Goal: Task Accomplishment & Management: Manage account settings

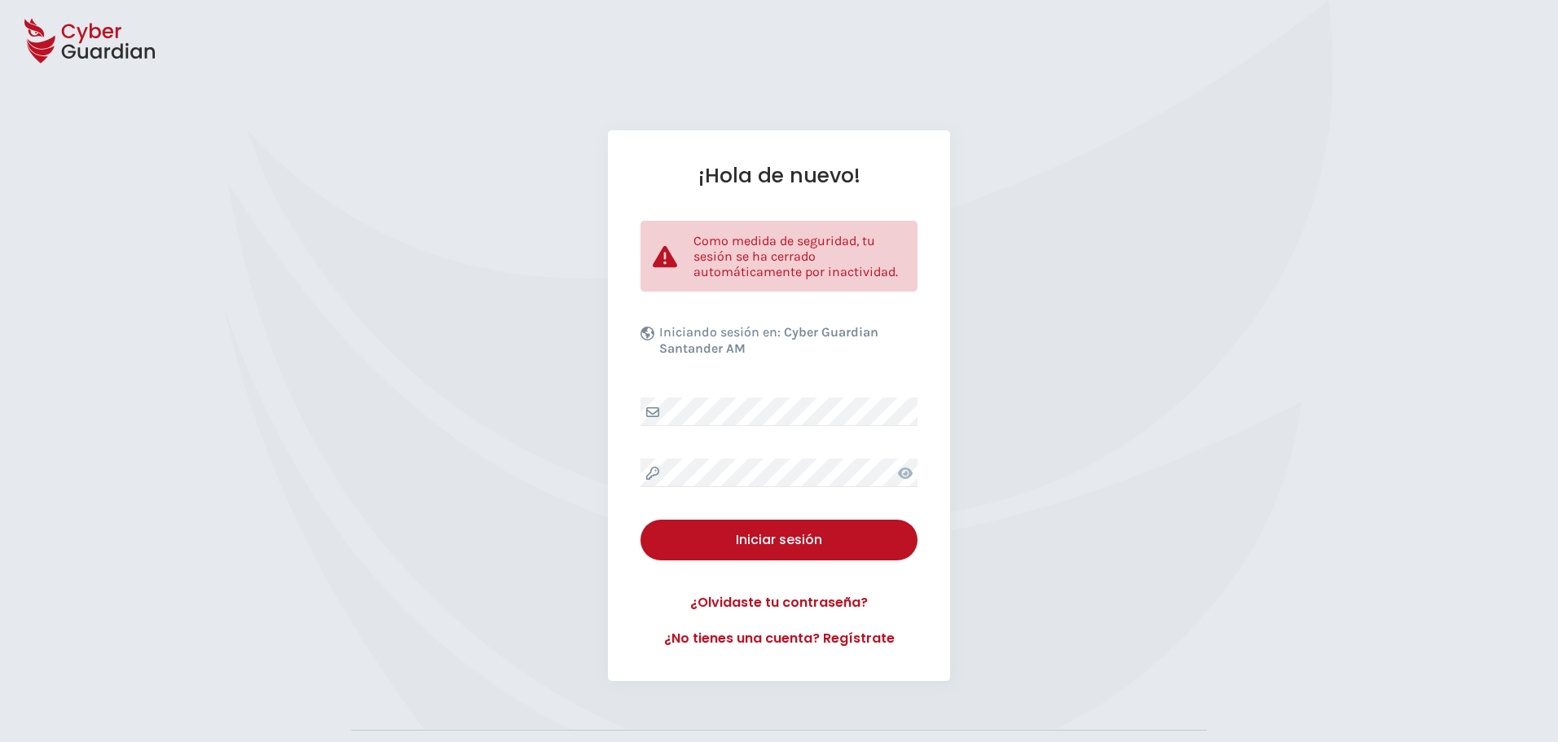
drag, startPoint x: 1015, startPoint y: 248, endPoint x: 1001, endPoint y: 201, distance: 48.7
click at [1015, 248] on div "¡Hola de nuevo! Como medida de seguridad, tu sesión se ha cerrado automáticamen…" at bounding box center [779, 405] width 1558 height 551
click at [1218, 351] on div "¡Hola de nuevo! Como medida de seguridad, tu sesión se ha cerrado automáticamen…" at bounding box center [779, 405] width 1558 height 551
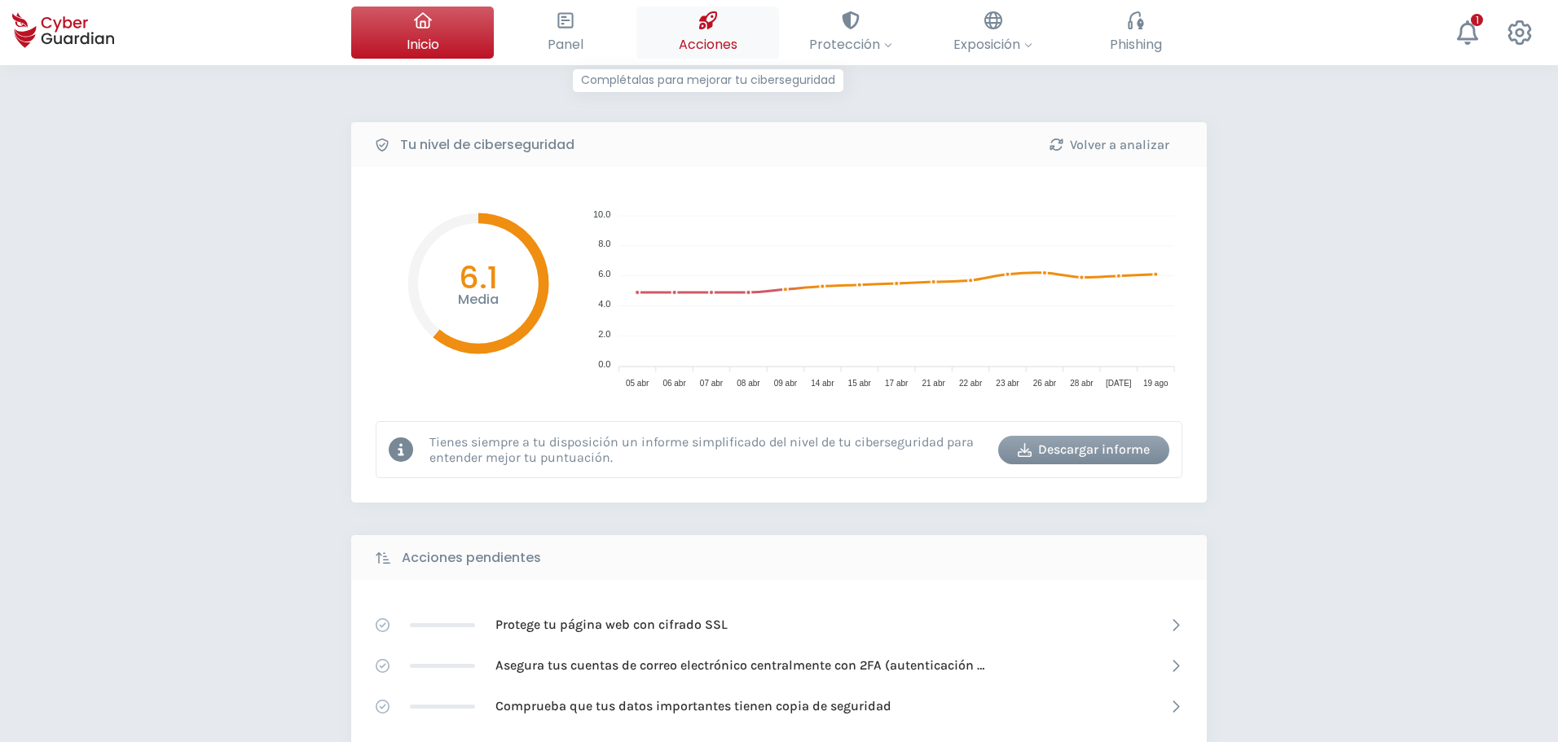
click at [700, 33] on div at bounding box center [708, 21] width 18 height 28
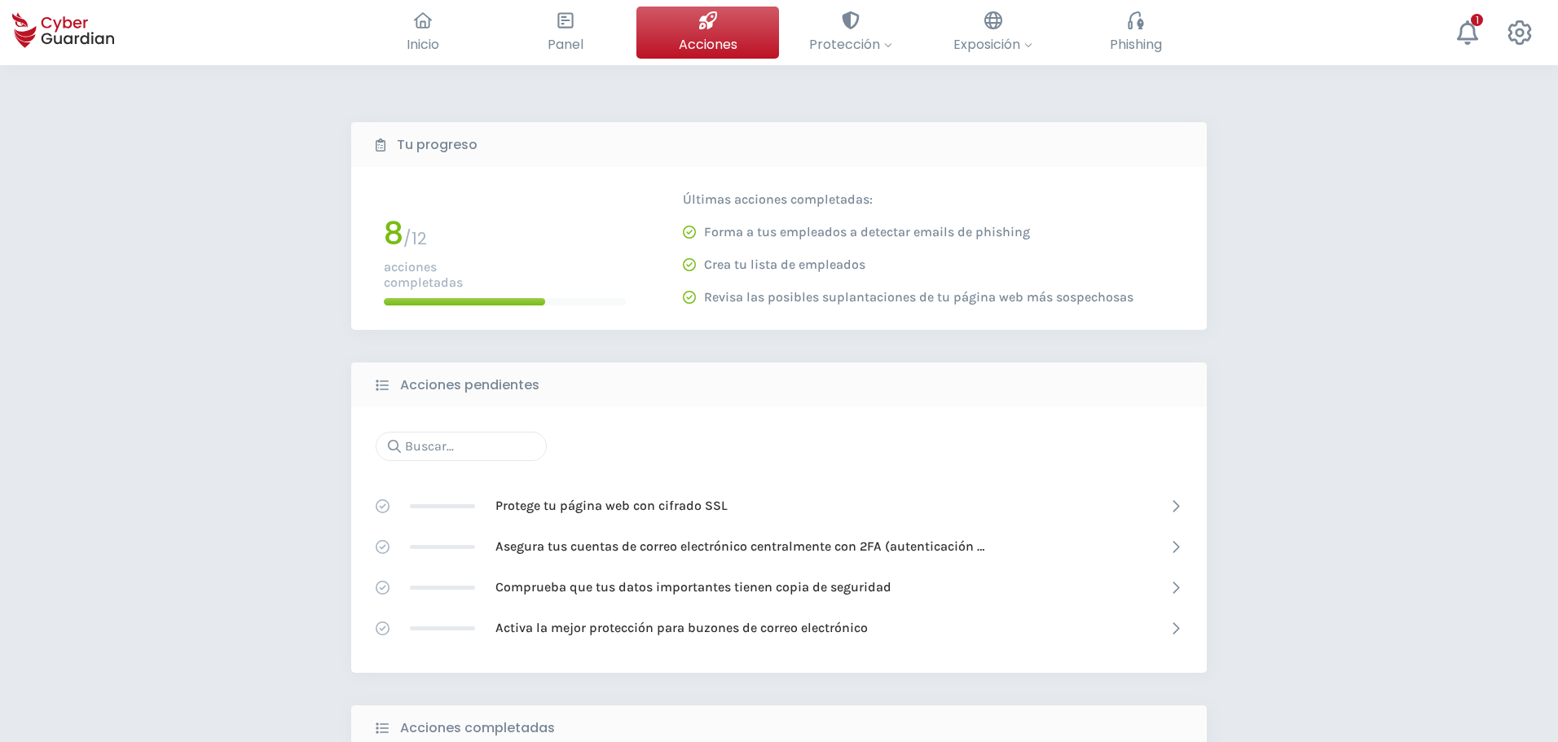
click at [865, 60] on div "Inicio El resumen de tu ciberseguridad Panel Revisa toda tu seguridad de un vis…" at bounding box center [779, 32] width 1558 height 65
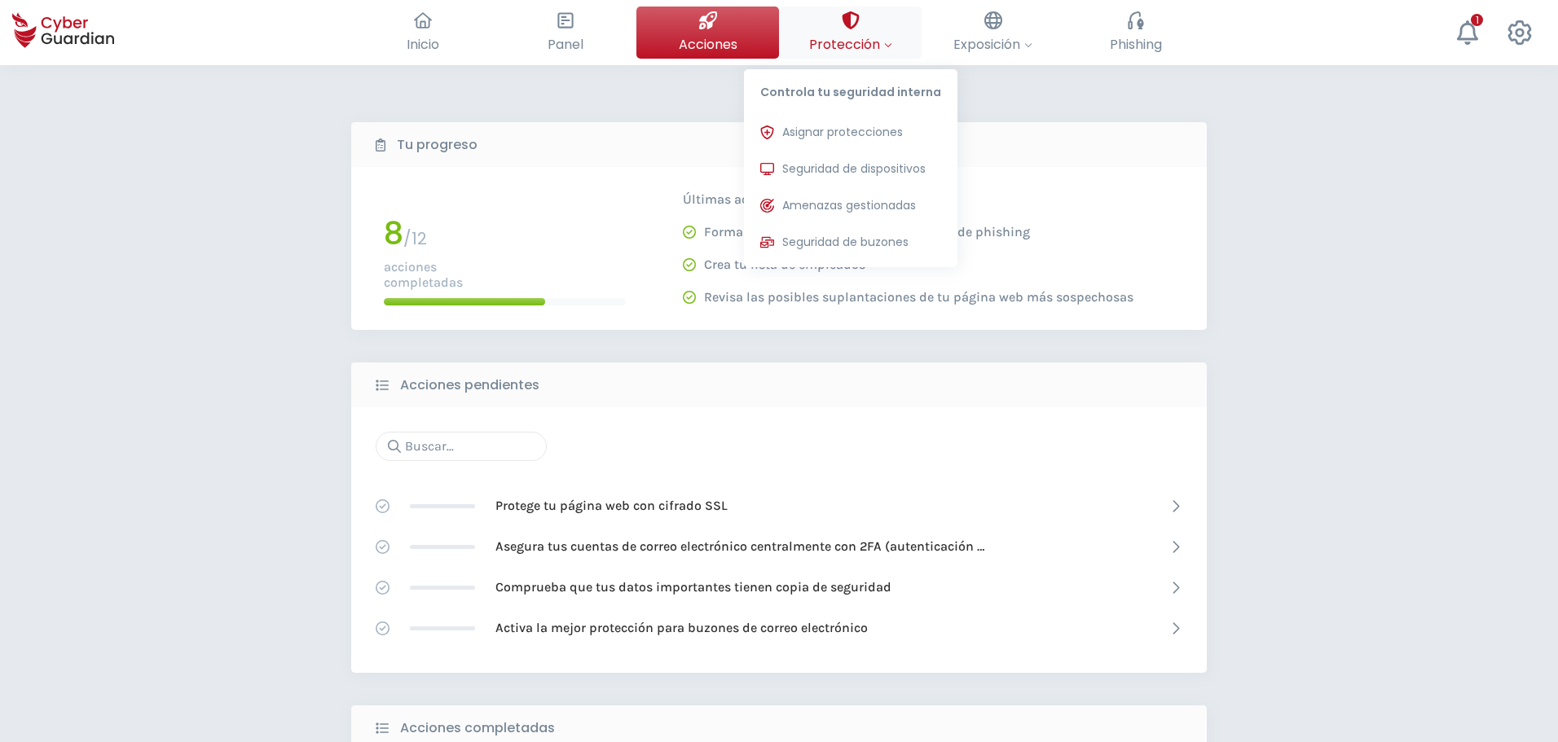
click at [859, 52] on span "Protección" at bounding box center [850, 44] width 83 height 20
click at [839, 163] on span "Seguridad de dispositivos" at bounding box center [853, 169] width 143 height 17
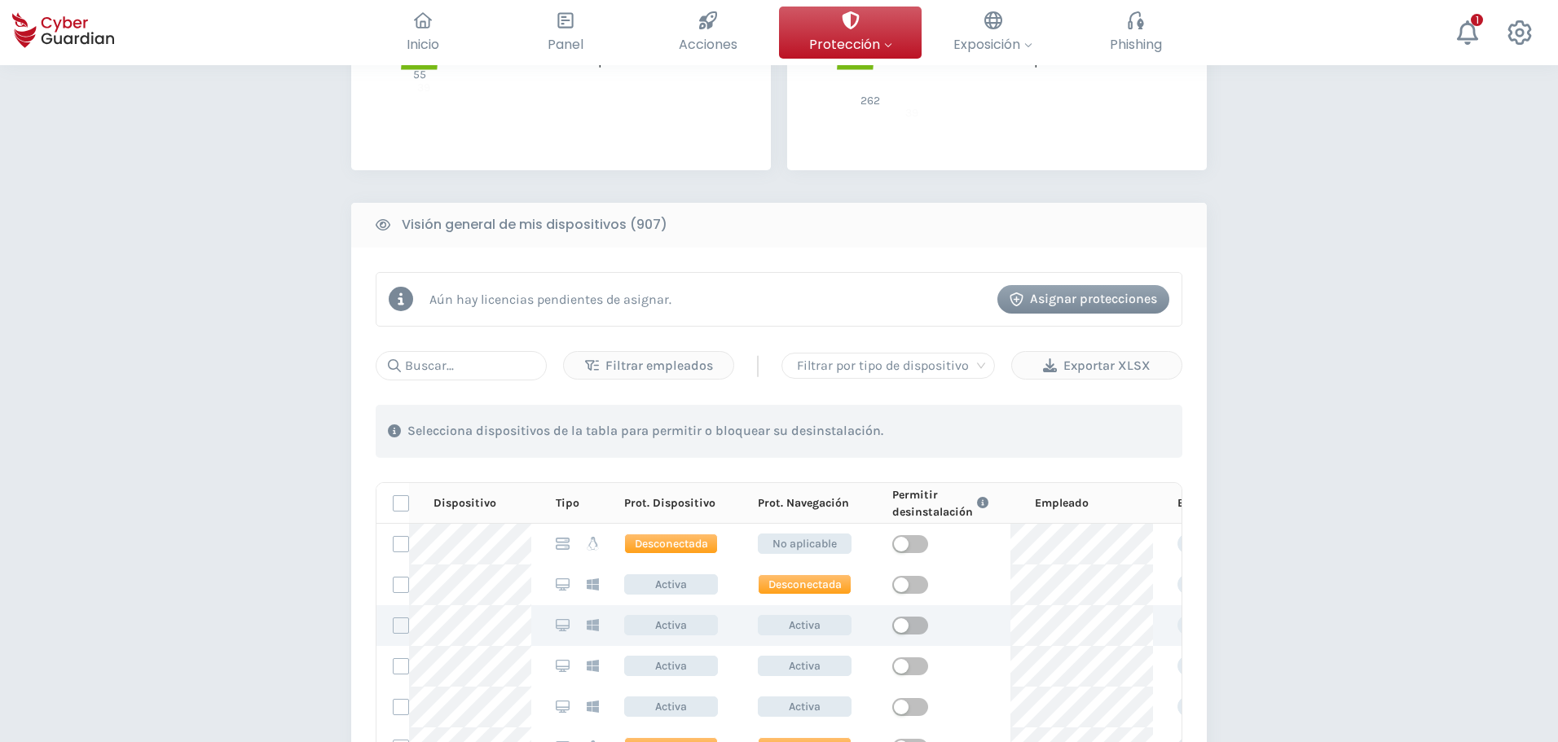
scroll to position [733, 0]
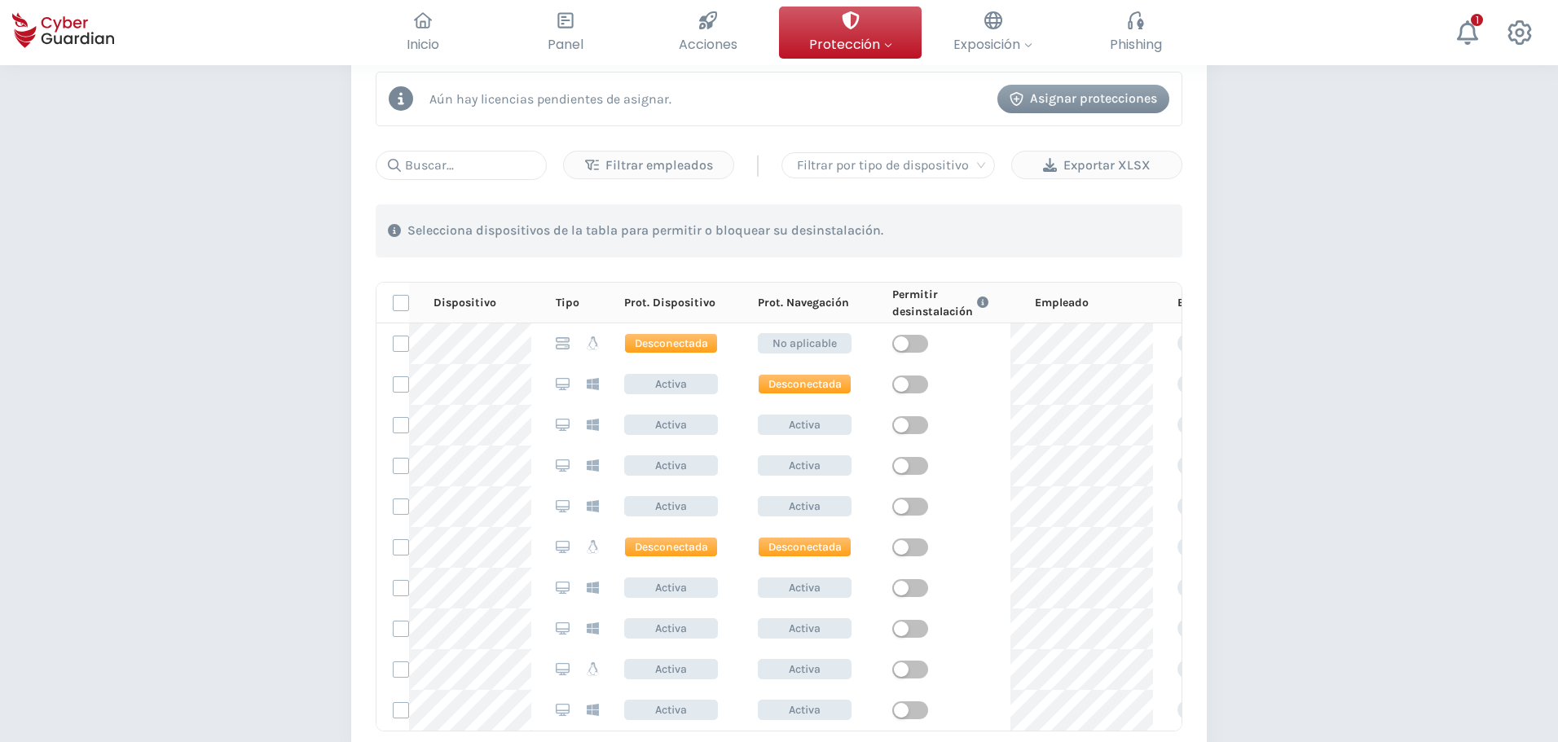
click at [320, 399] on div "PROTECCIÓN > Seguridad de dispositivos ¿Cómo funciona? Añade empleados Instala …" at bounding box center [779, 218] width 1558 height 1773
click at [156, 224] on div "PROTECCIÓN > Seguridad de dispositivos ¿Cómo funciona? Añade empleados Instala …" at bounding box center [779, 218] width 1558 height 1773
click at [154, 234] on div "PROTECCIÓN > Seguridad de dispositivos ¿Cómo funciona? Añade empleados Instala …" at bounding box center [779, 218] width 1558 height 1773
click at [1441, 425] on div "PROTECCIÓN > Seguridad de dispositivos ¿Cómo funciona? Añade empleados Instala …" at bounding box center [779, 218] width 1558 height 1773
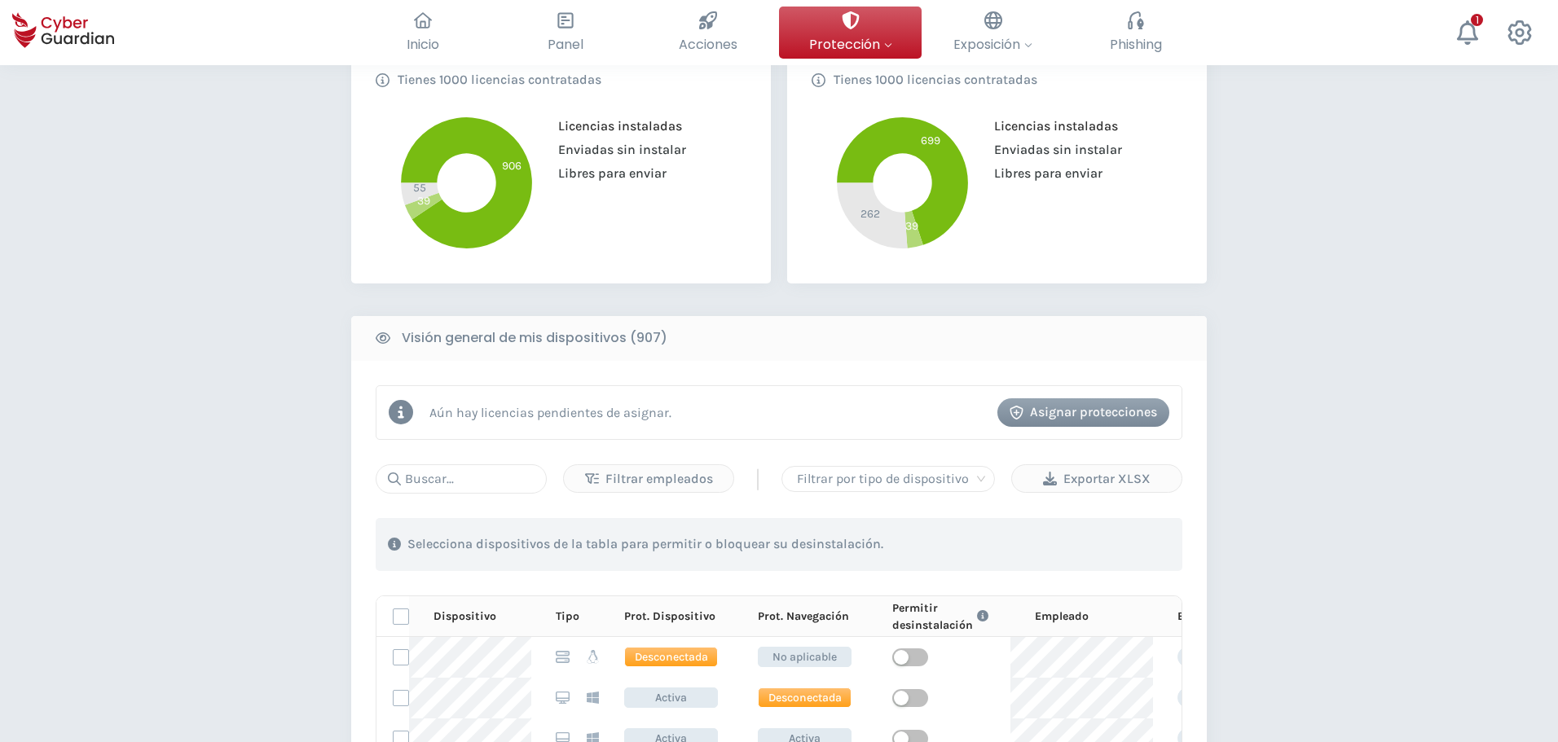
scroll to position [362, 0]
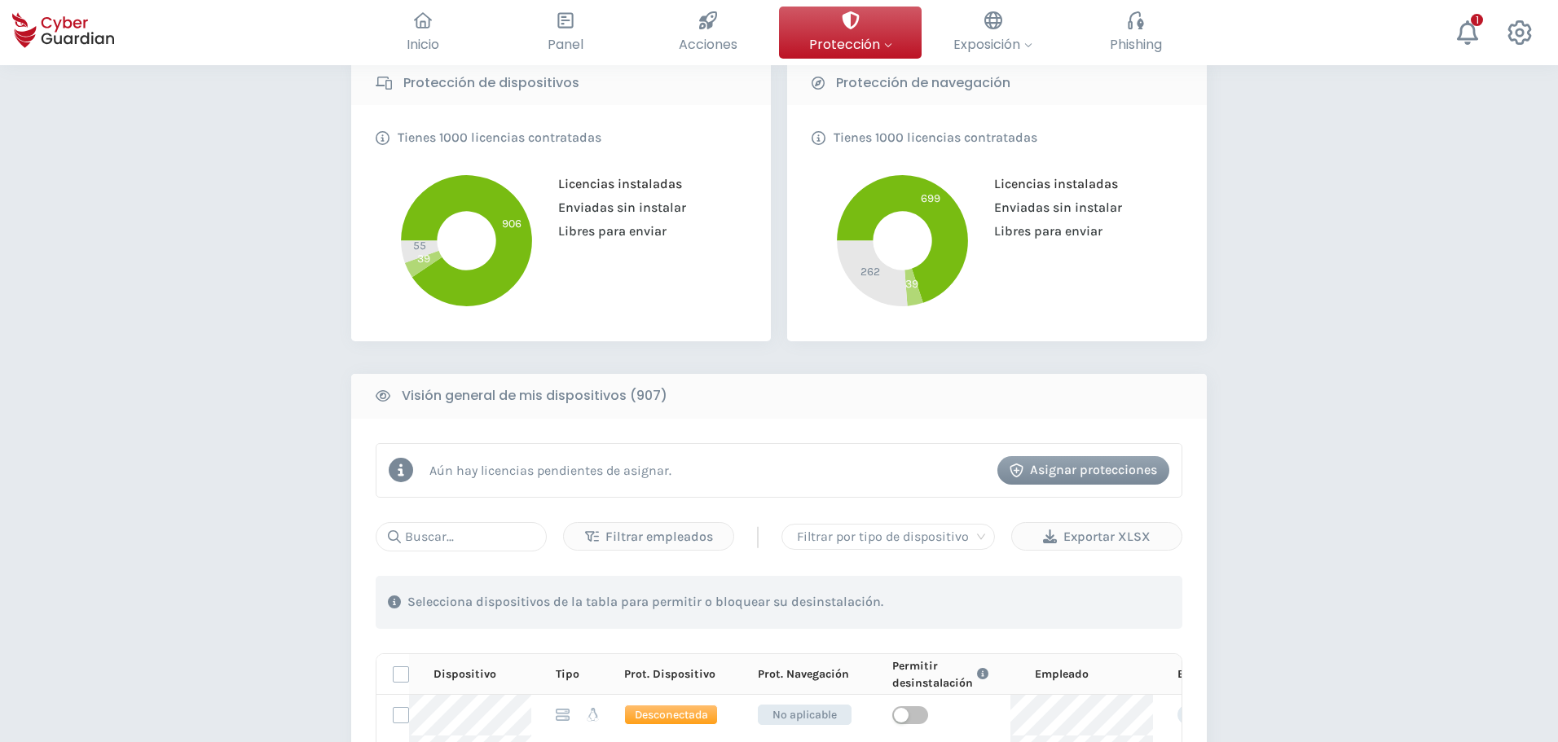
drag, startPoint x: 1461, startPoint y: 20, endPoint x: 1425, endPoint y: 60, distance: 54.8
click at [1461, 21] on icon at bounding box center [1468, 32] width 24 height 24
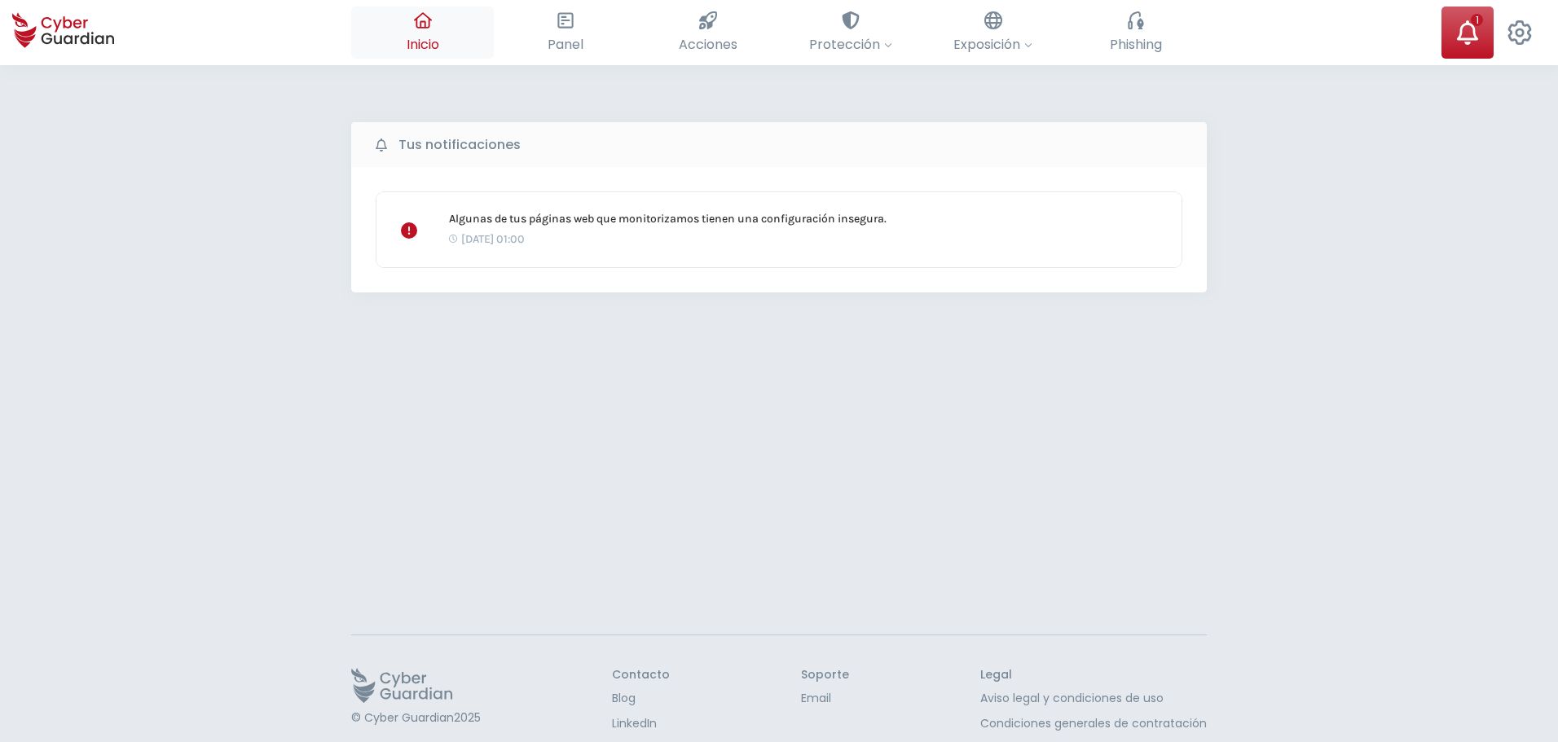
drag, startPoint x: 363, startPoint y: 0, endPoint x: 371, endPoint y: 12, distance: 14.3
click at [363, 3] on div "Inicio El resumen de tu ciberseguridad Panel Revisa toda tu seguridad de un vis…" at bounding box center [779, 32] width 1558 height 65
click at [414, 21] on icon at bounding box center [423, 20] width 18 height 18
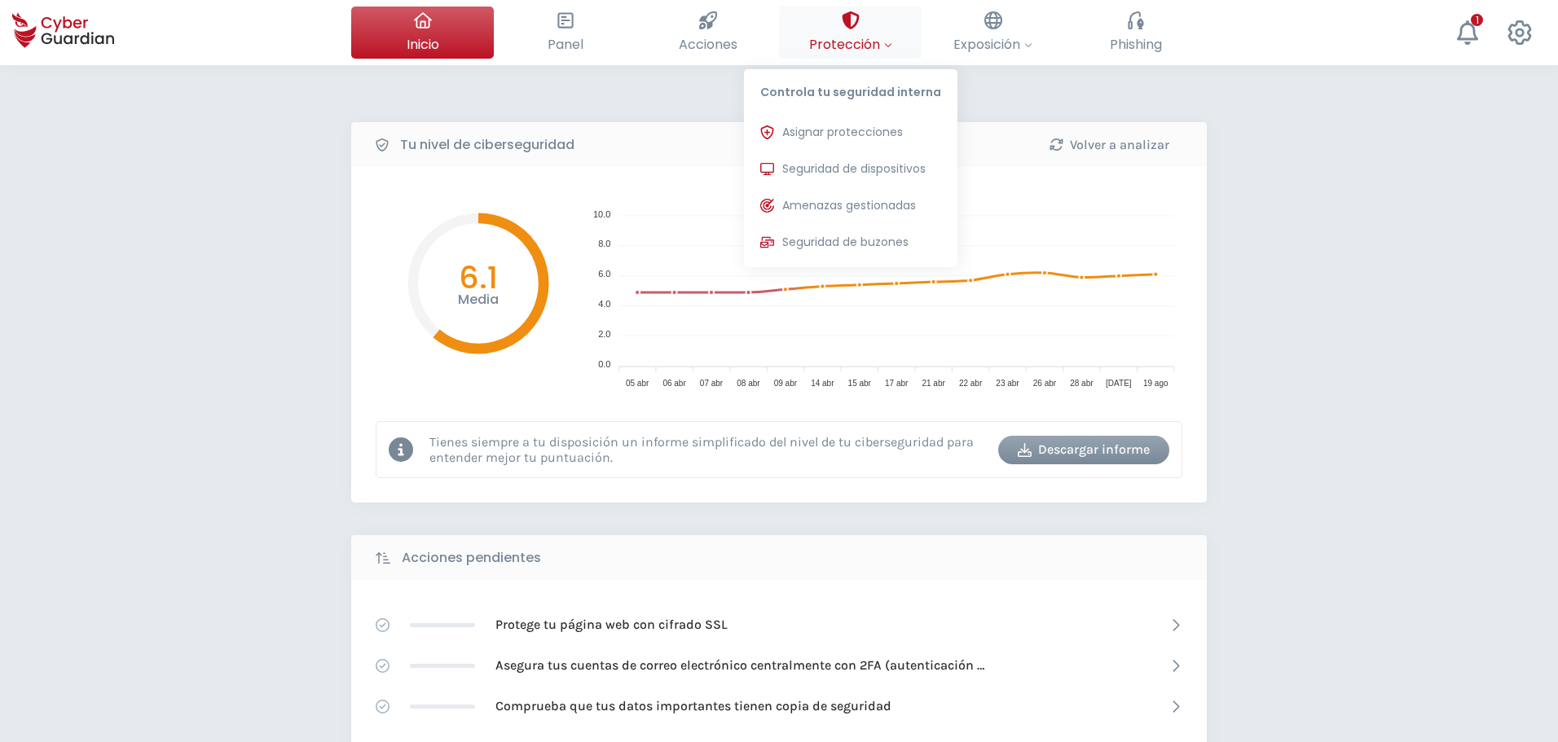
click at [887, 53] on div at bounding box center [888, 44] width 8 height 20
click at [892, 169] on span "Seguridad de dispositivos" at bounding box center [853, 169] width 143 height 17
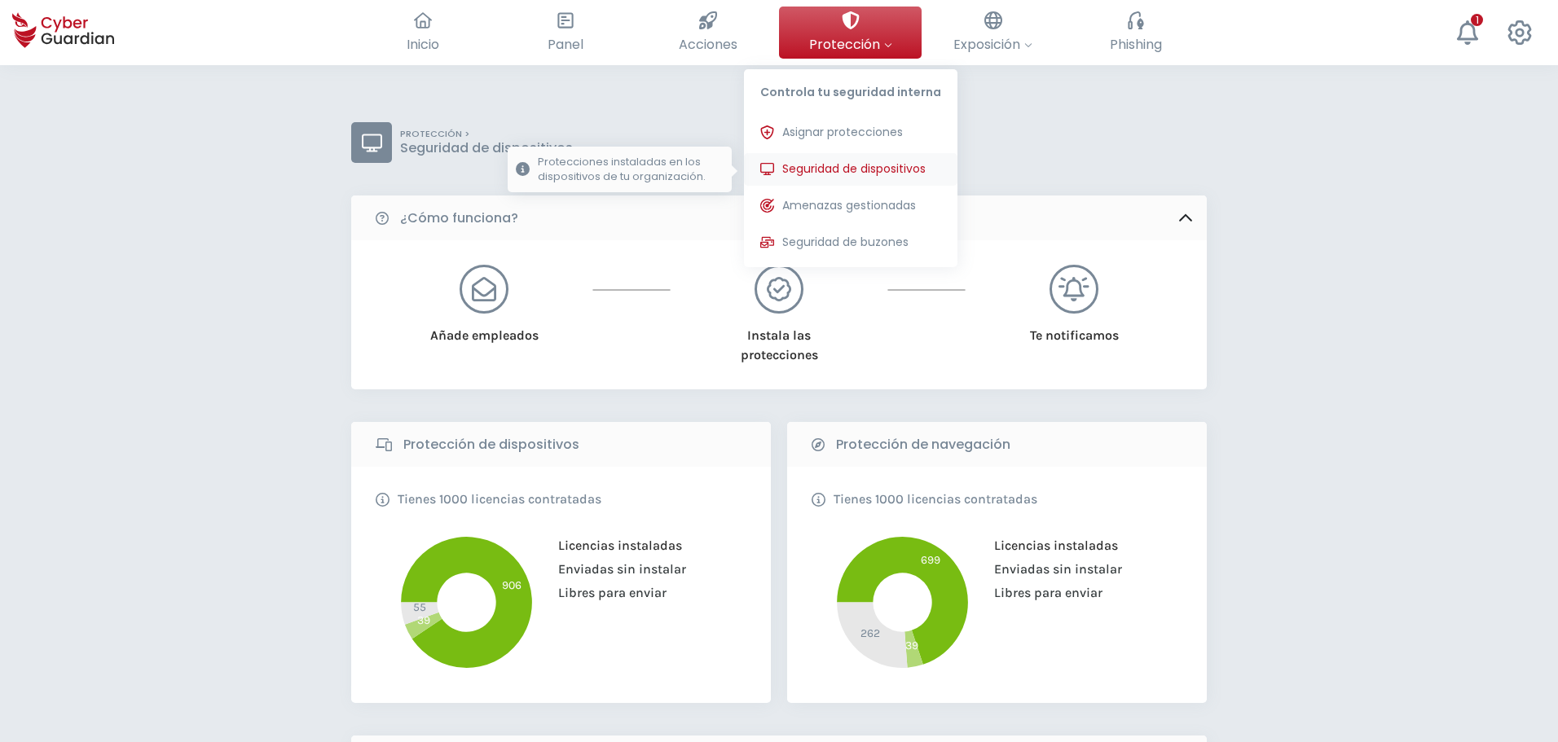
click at [828, 167] on span "Seguridad de dispositivos" at bounding box center [853, 169] width 143 height 17
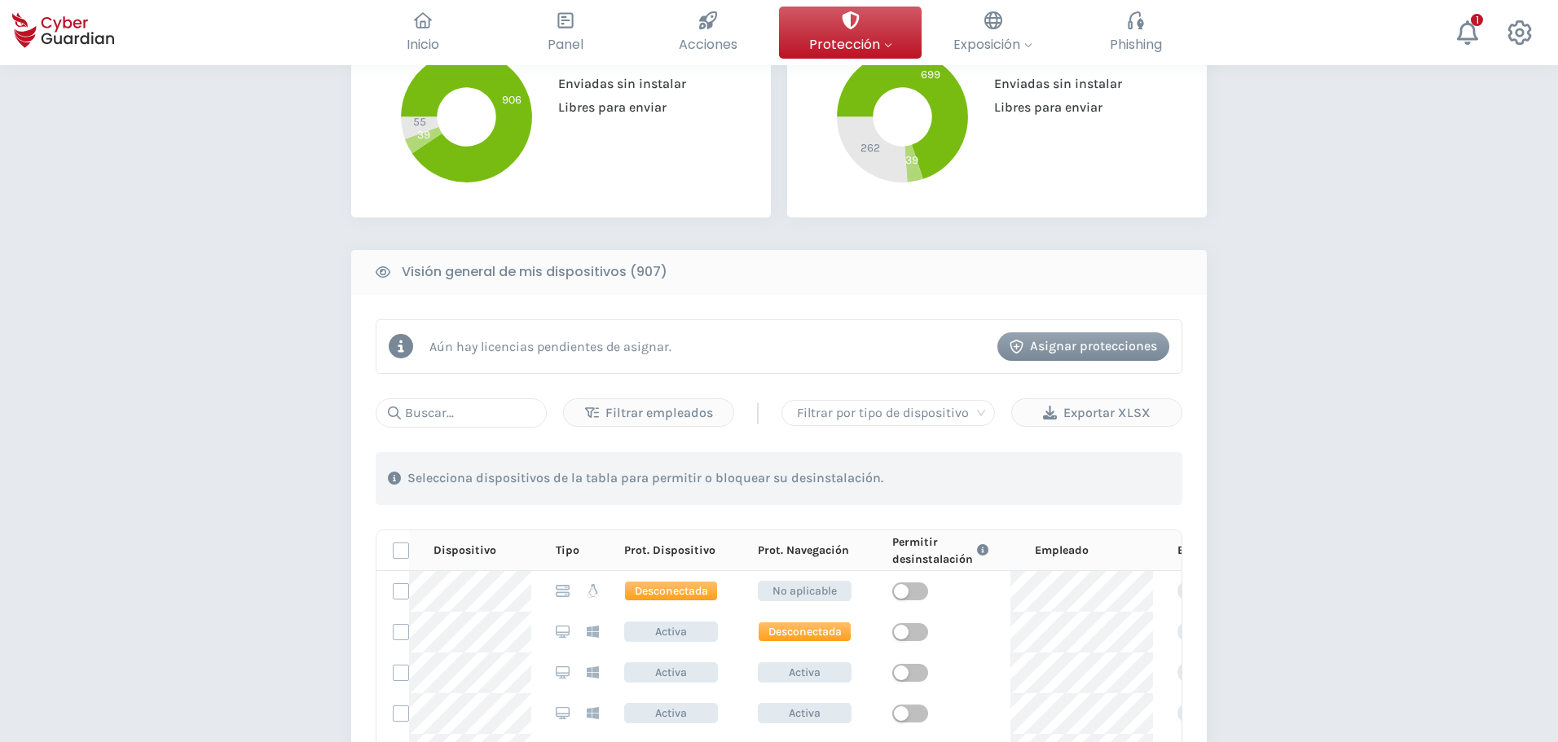
scroll to position [489, 0]
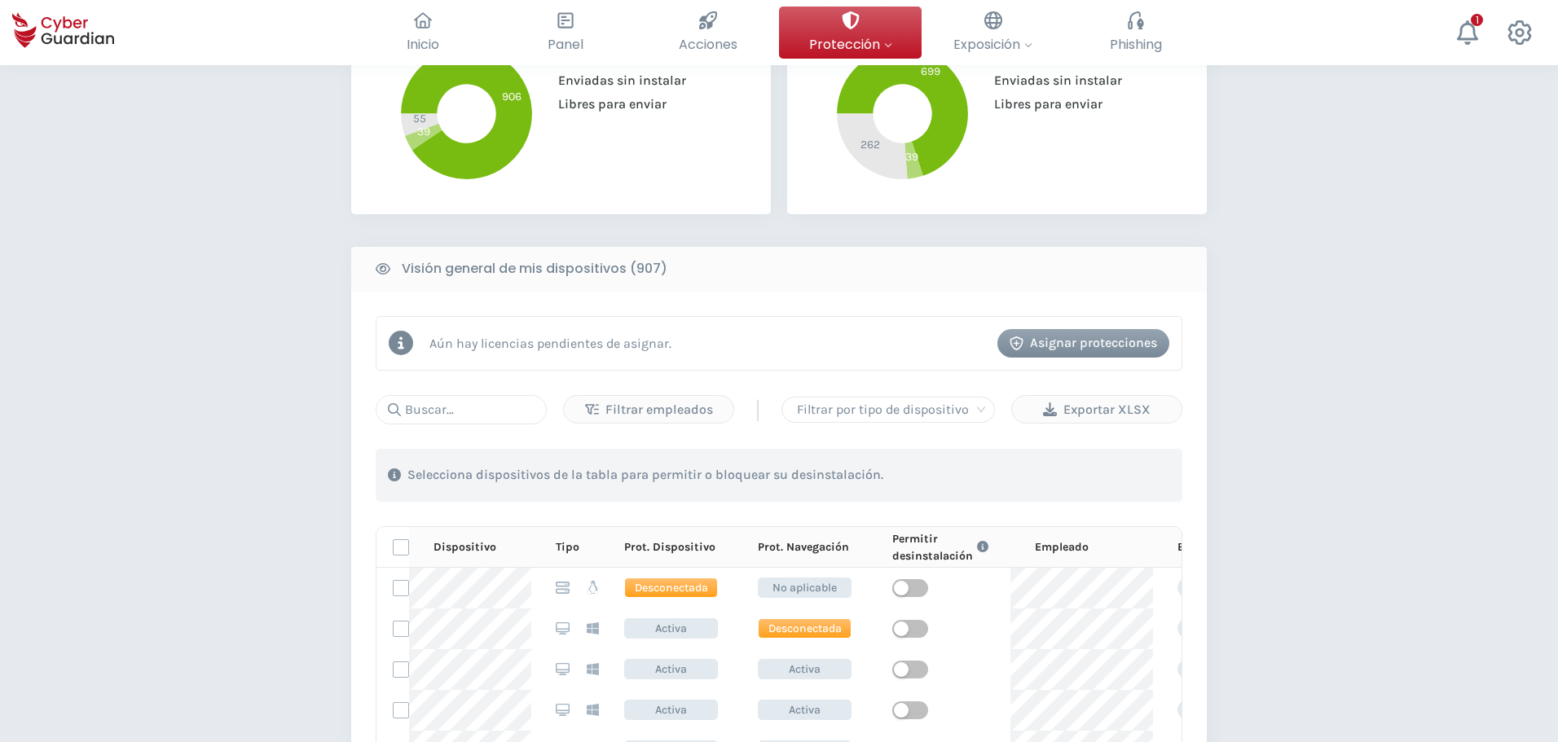
click at [478, 425] on div "Filtrar empleados | Filtrar por tipo de dispositivo Exportar XLSX 1 . Con las e…" at bounding box center [779, 685] width 807 height 581
click at [480, 418] on input "text" at bounding box center [461, 409] width 171 height 29
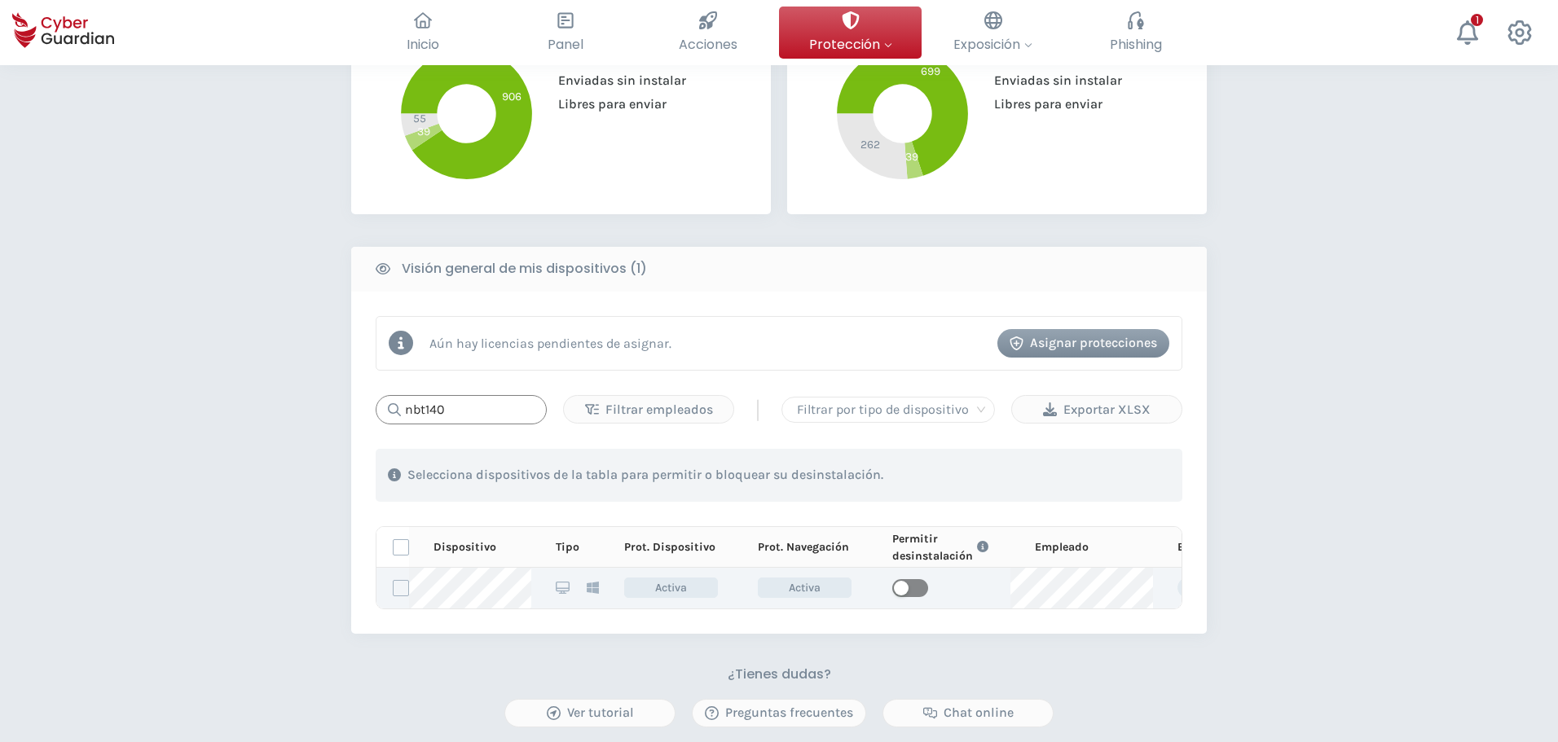
type input "nbt140"
drag, startPoint x: 914, startPoint y: 584, endPoint x: 910, endPoint y: 592, distance: 8.8
click at [913, 587] on span "button" at bounding box center [910, 588] width 36 height 18
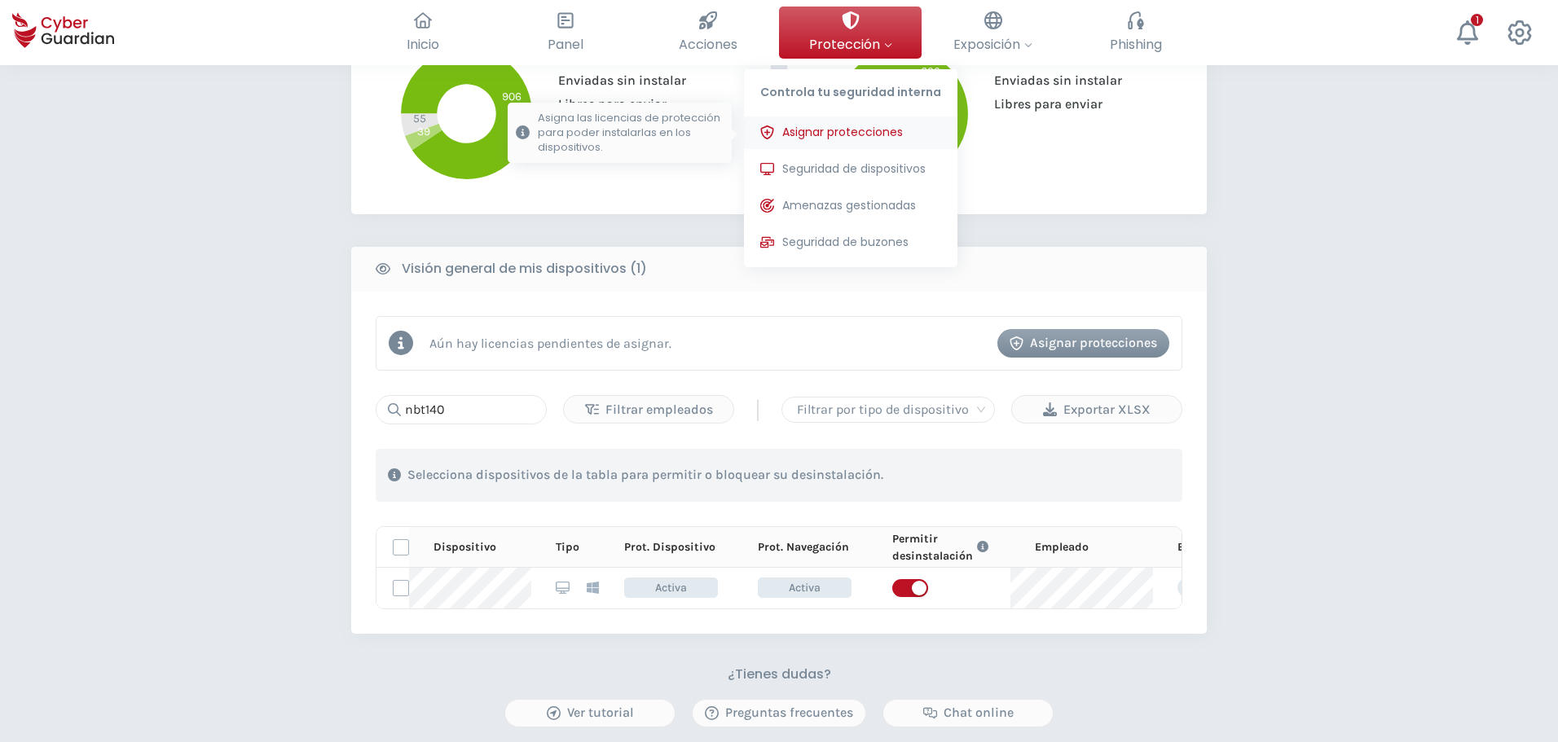
click at [816, 139] on span "Asignar protecciones" at bounding box center [842, 132] width 121 height 17
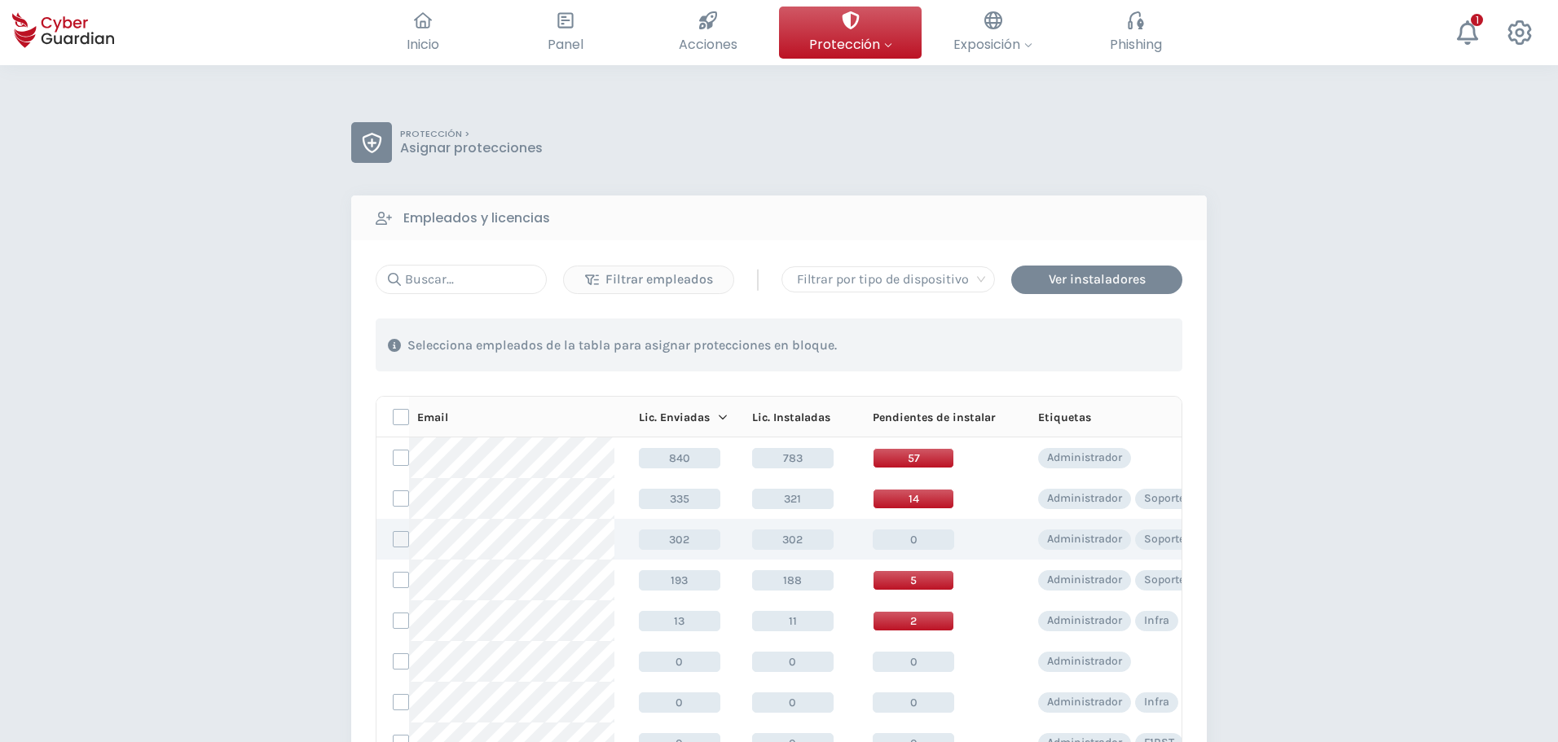
click at [405, 540] on label at bounding box center [401, 539] width 16 height 16
click at [394, 540] on input "checkbox" at bounding box center [394, 539] width 0 height 15
click at [1056, 336] on div "Asignar protecciones" at bounding box center [1084, 346] width 148 height 20
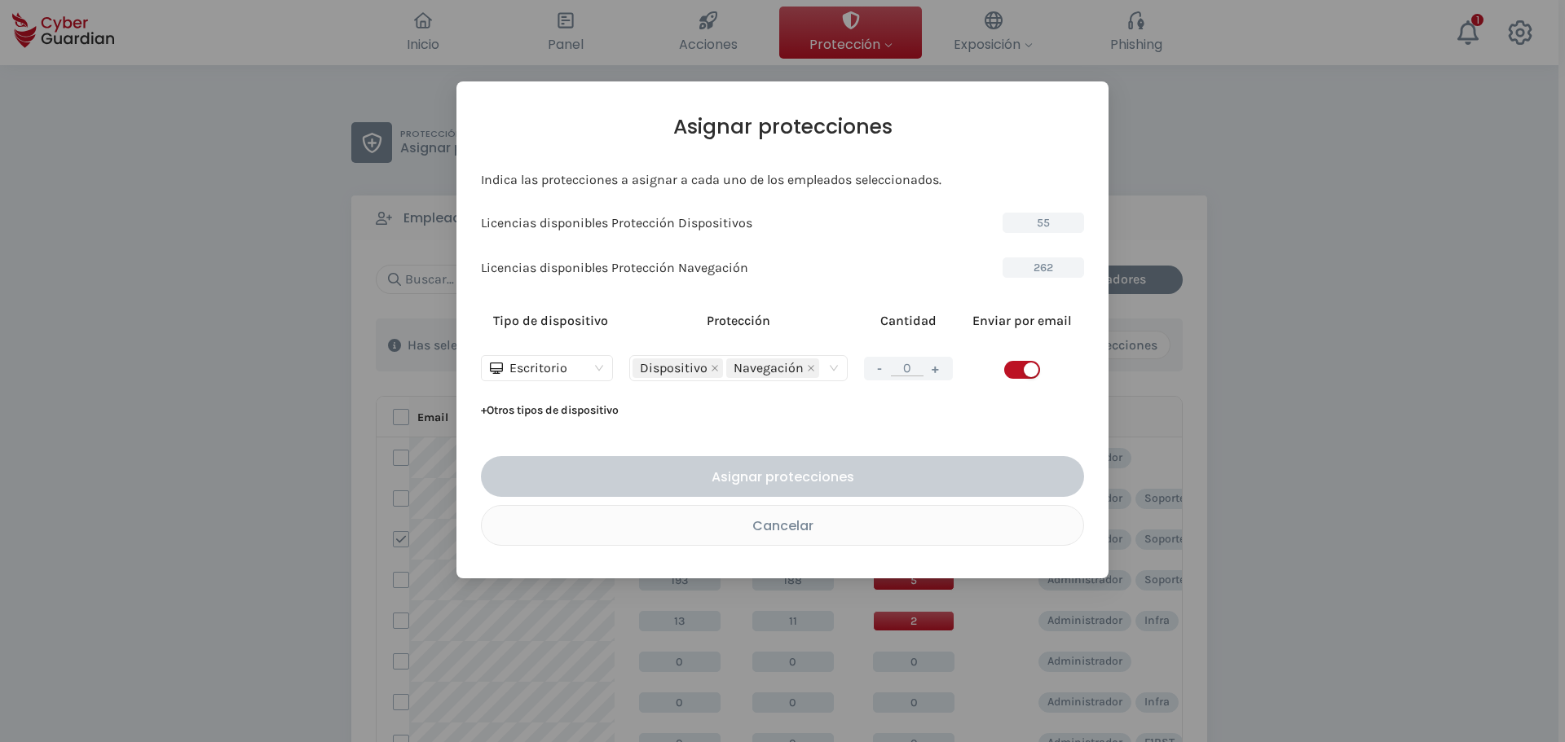
click at [936, 363] on button "+" at bounding box center [936, 369] width 20 height 20
type input "1"
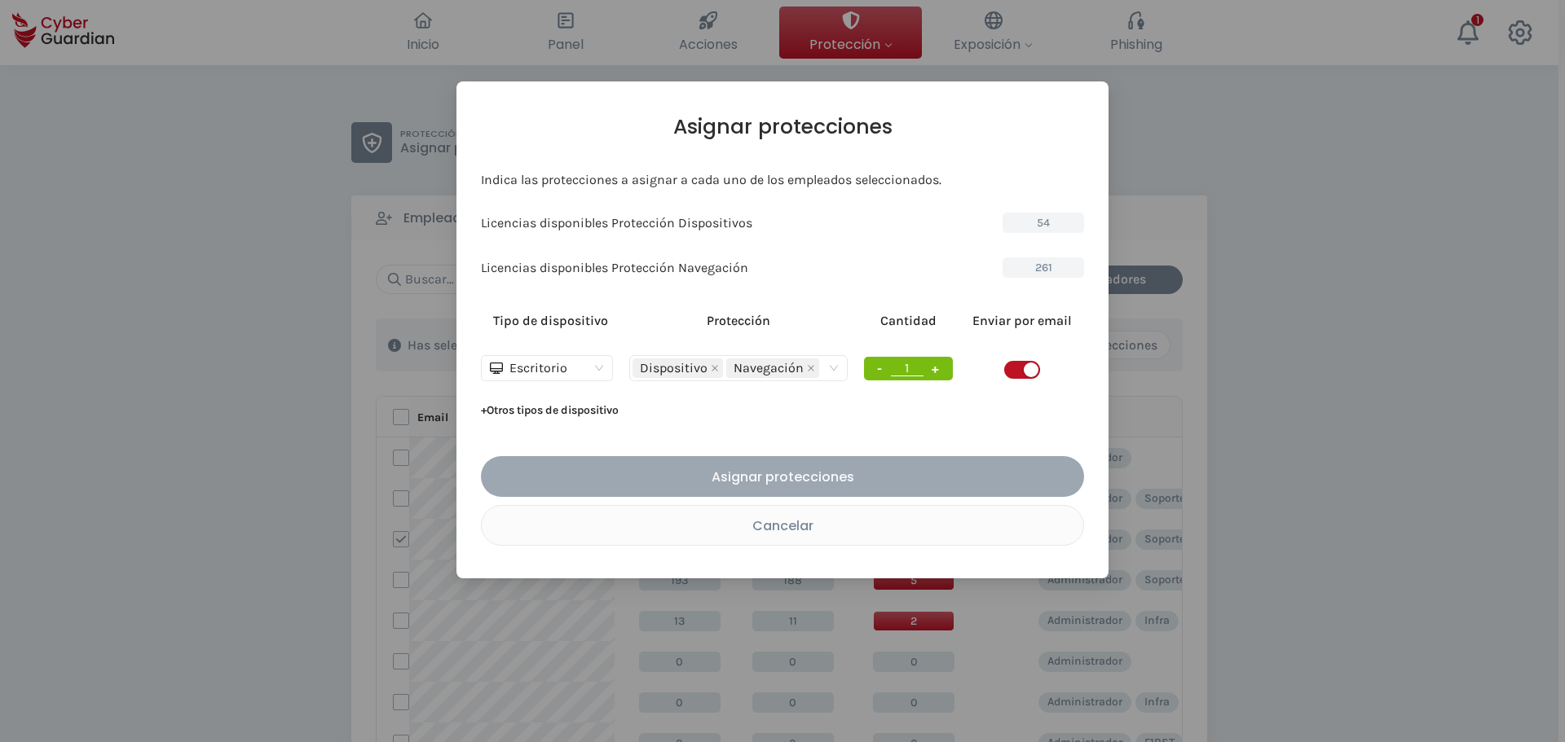
click at [902, 469] on div "Asignar protecciones" at bounding box center [782, 477] width 579 height 20
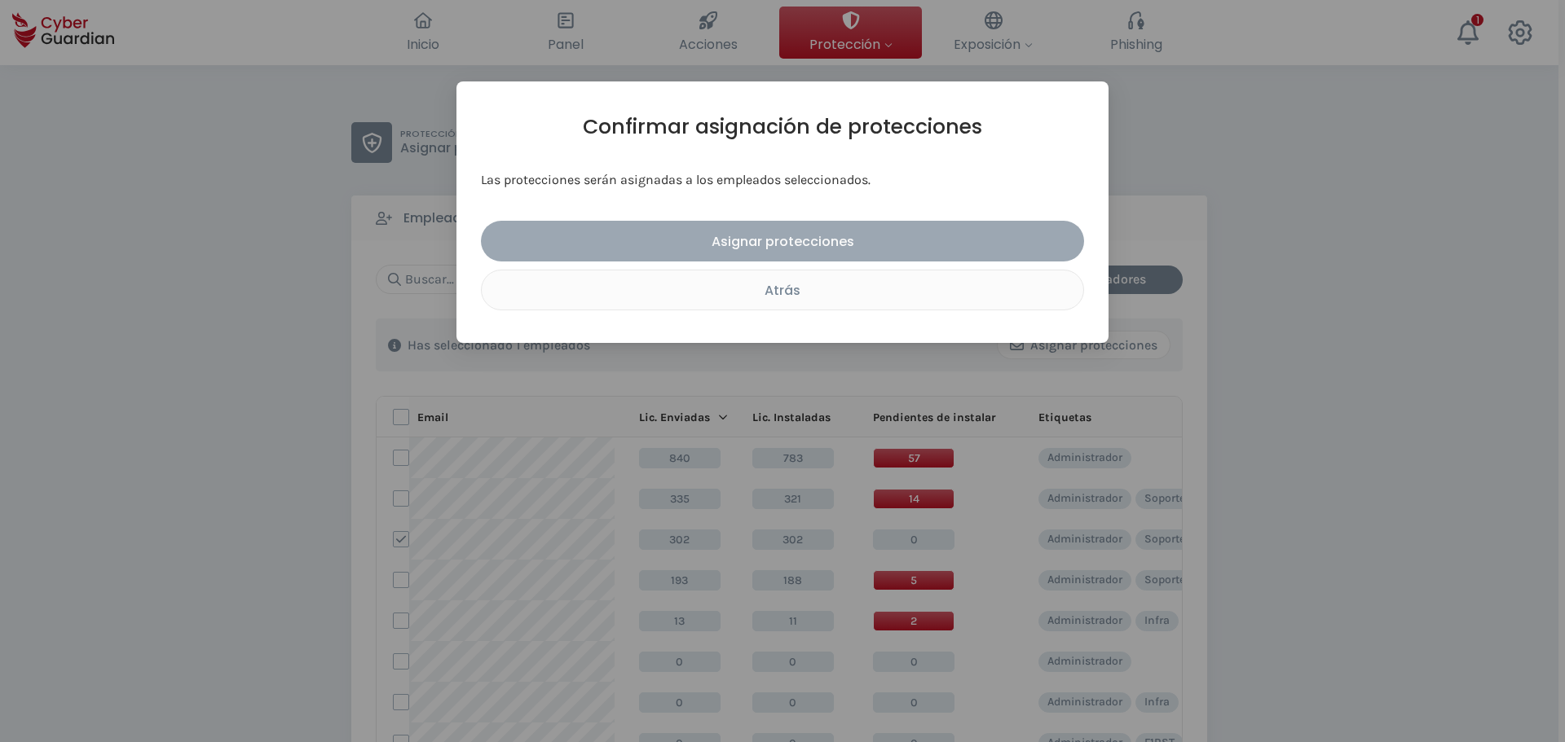
click at [854, 239] on div "Asignar protecciones" at bounding box center [782, 241] width 579 height 20
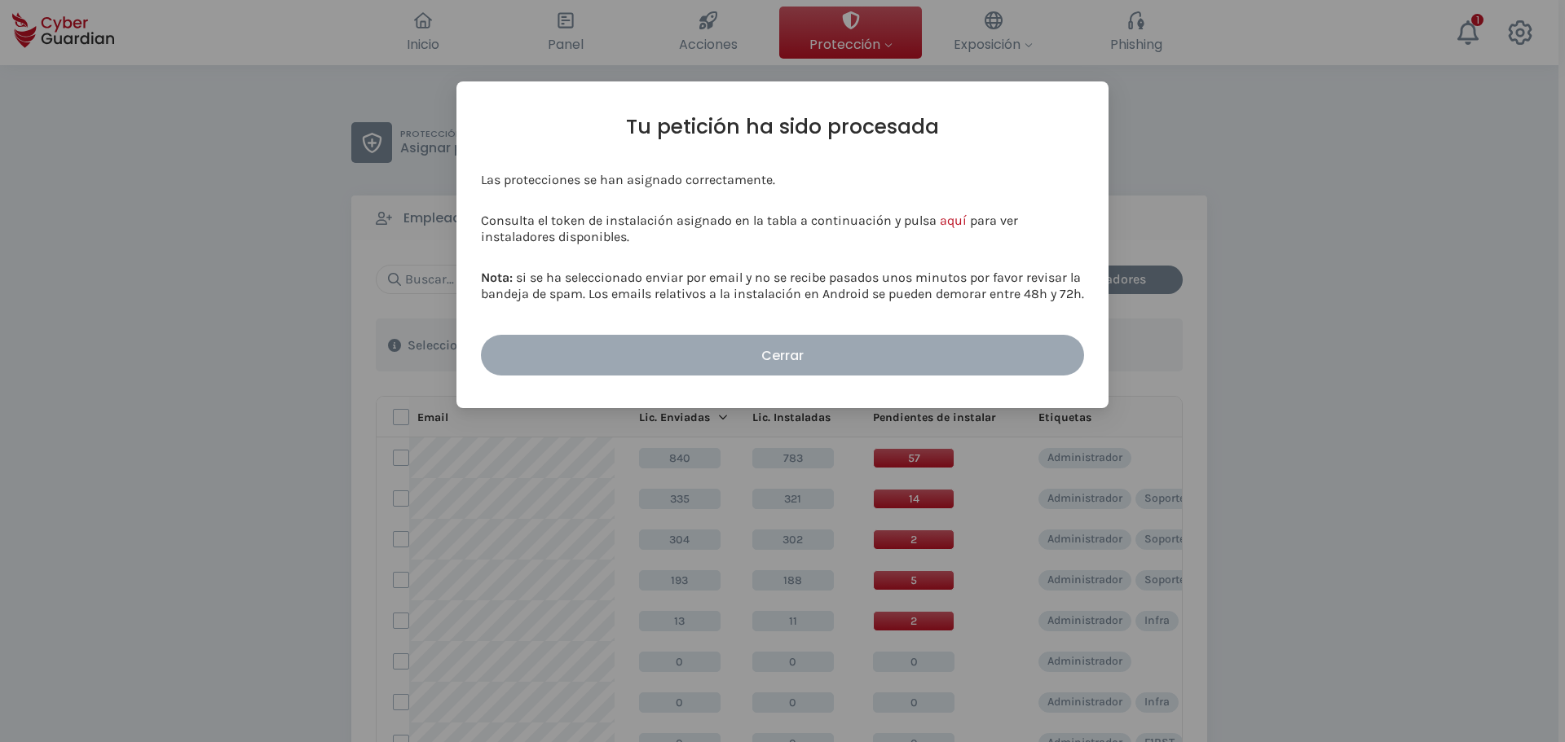
click at [887, 350] on div "Cerrar" at bounding box center [782, 356] width 579 height 20
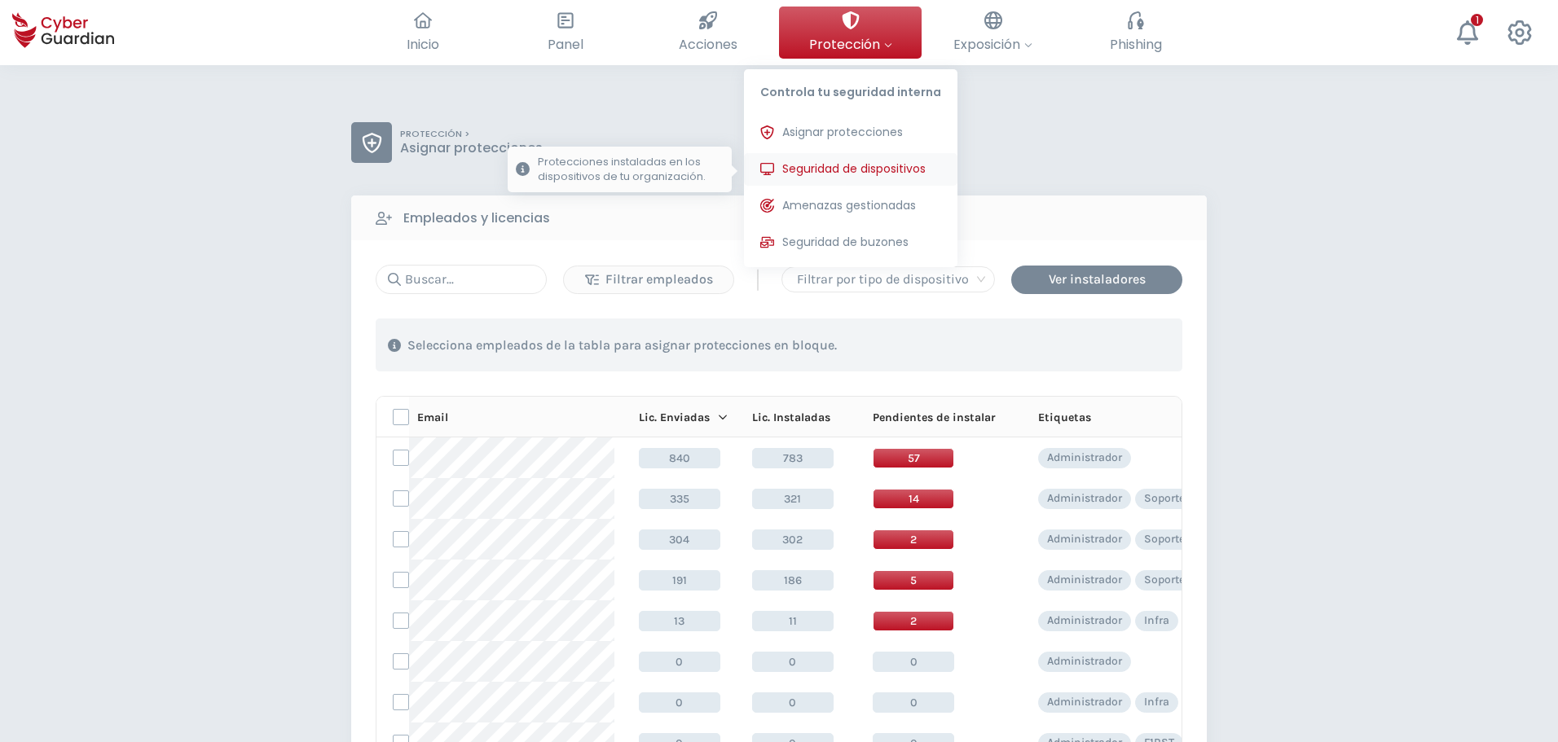
click at [861, 161] on span "Seguridad de dispositivos" at bounding box center [853, 169] width 143 height 17
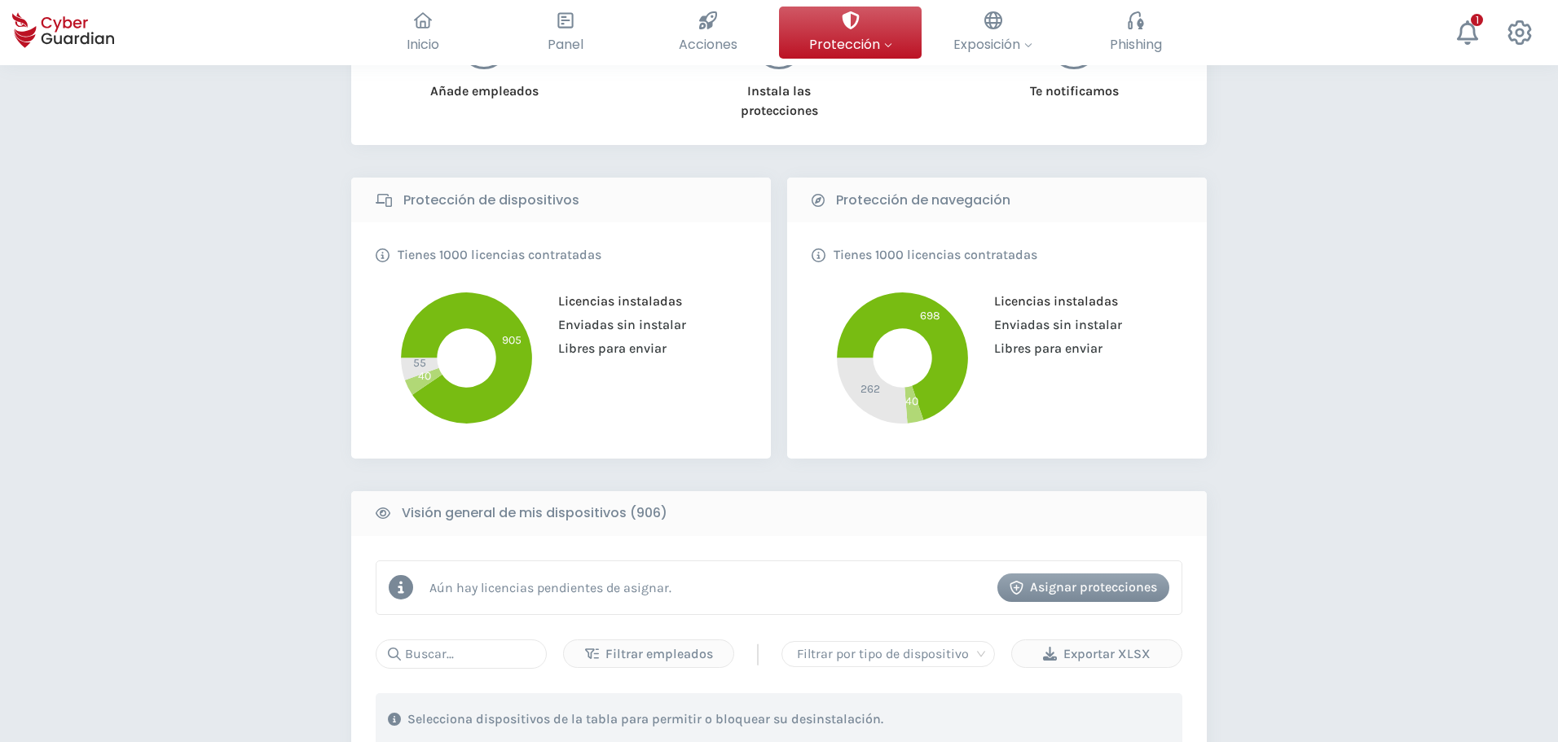
scroll to position [570, 0]
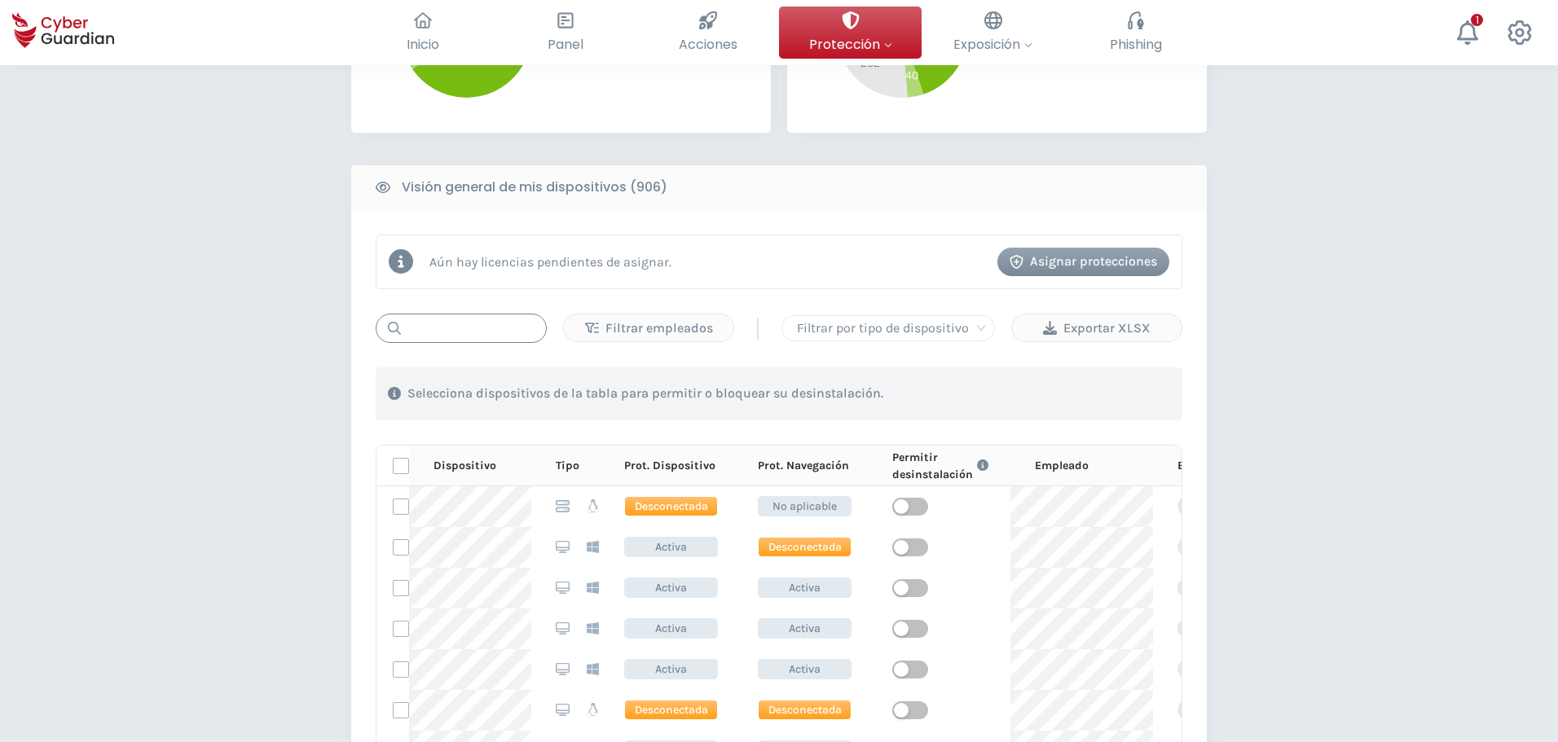
click at [482, 331] on input "text" at bounding box center [461, 328] width 171 height 29
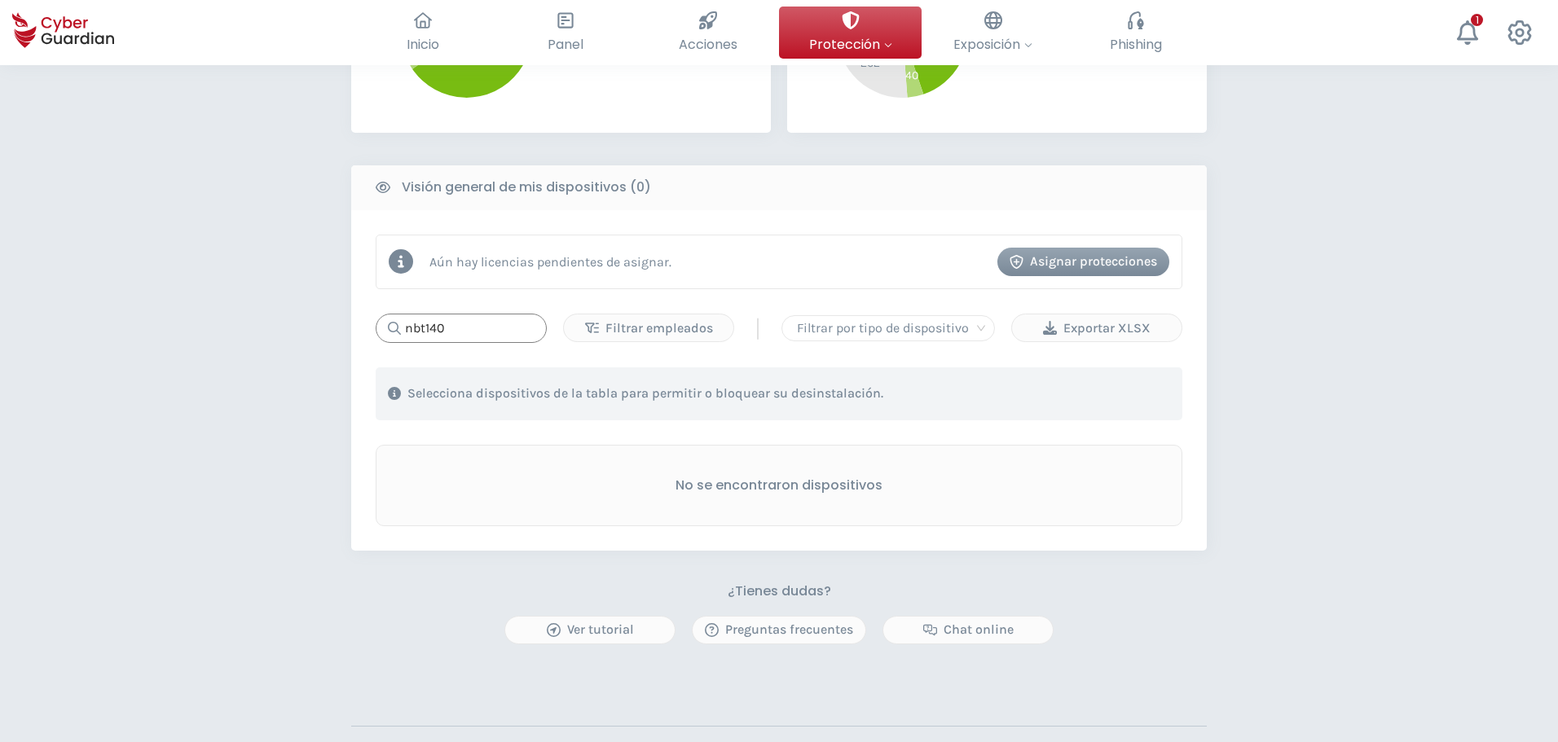
type input "nbt140"
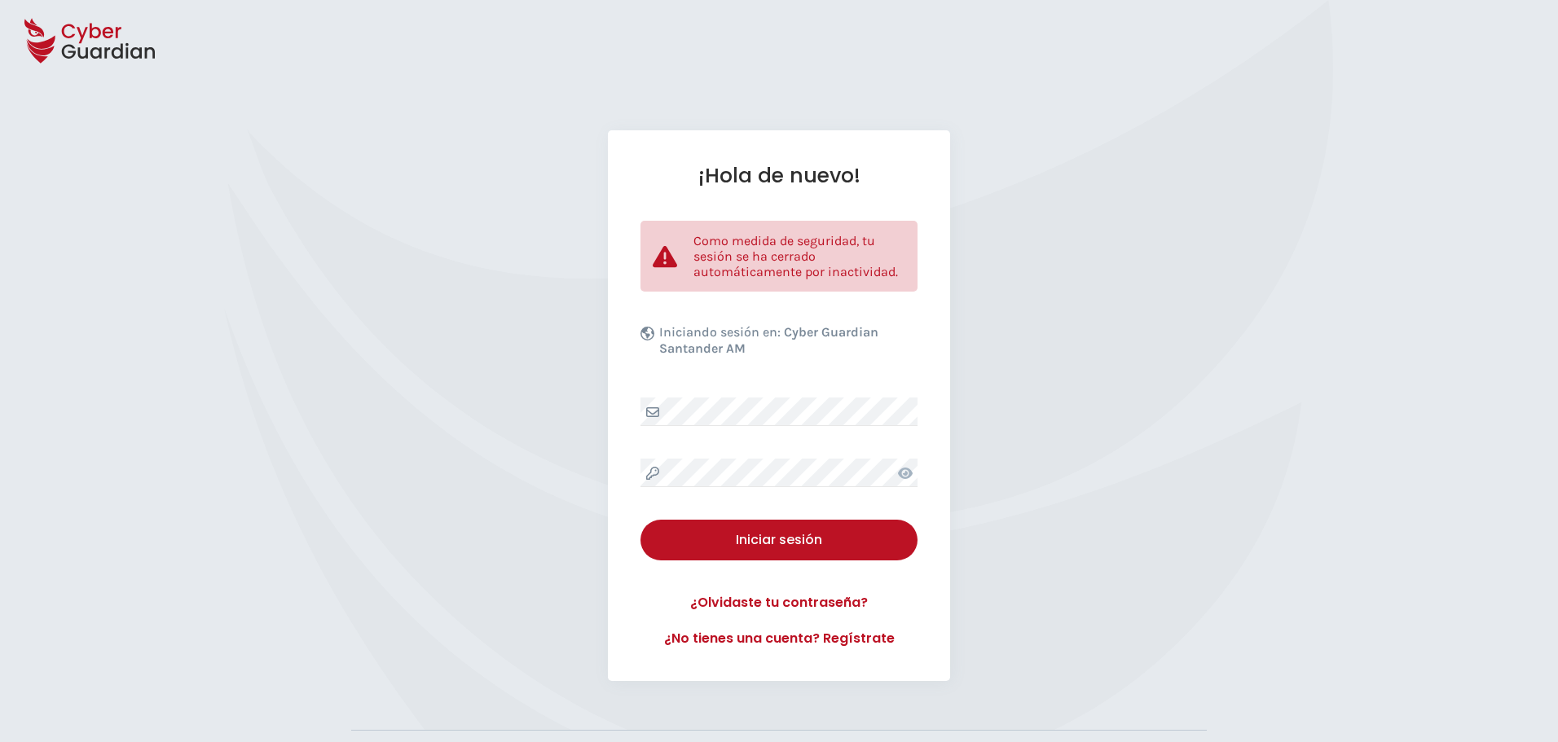
click at [333, 382] on div "¡Hola de nuevo! Como medida de seguridad, tu sesión se ha cerrado automáticamen…" at bounding box center [779, 405] width 1558 height 551
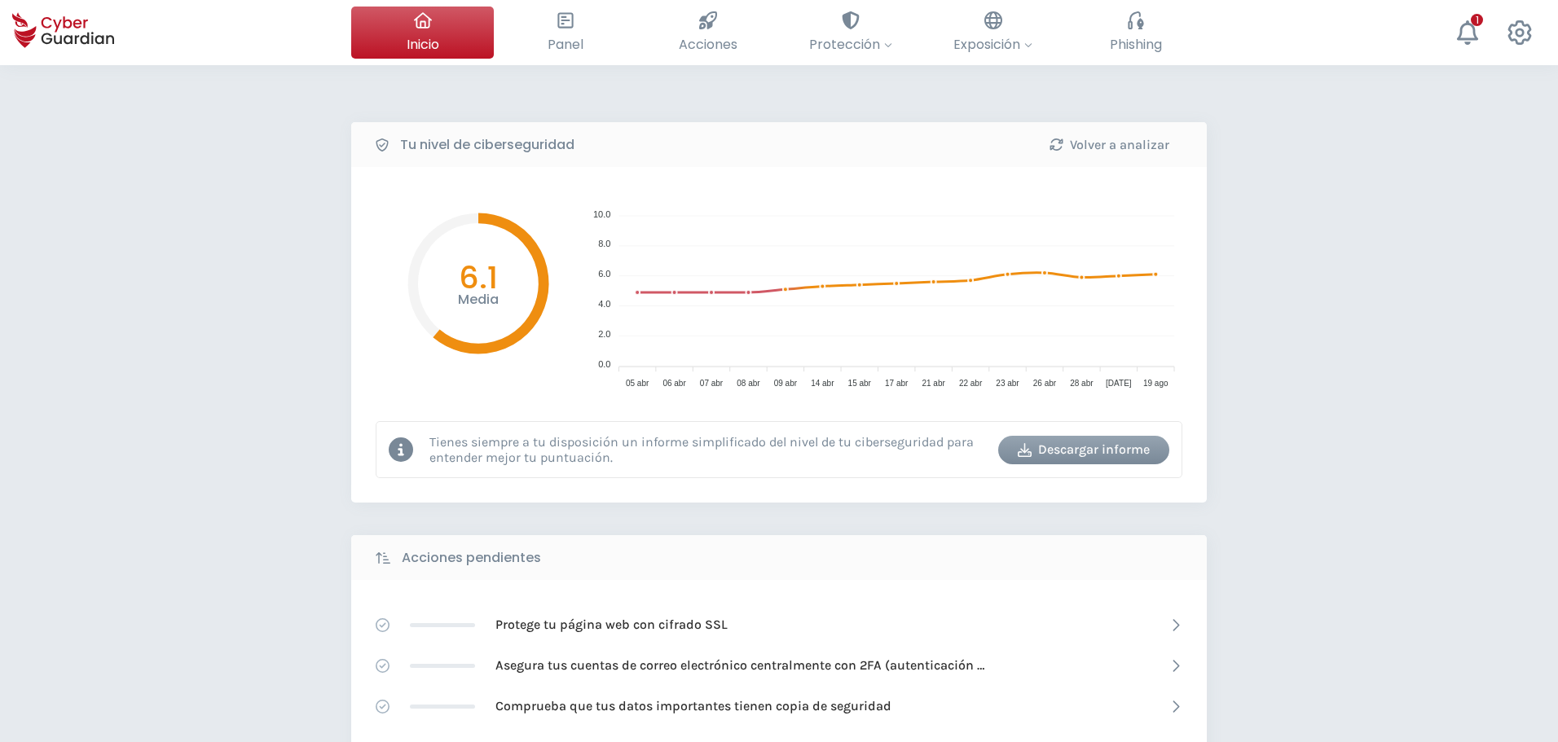
click at [174, 452] on div "Tu nivel de ciberseguridad Volver a analizar Media 6.1 10.0 10.0 8.0 8.0 6.0 6.…" at bounding box center [779, 725] width 1558 height 1320
